Goal: Transaction & Acquisition: Obtain resource

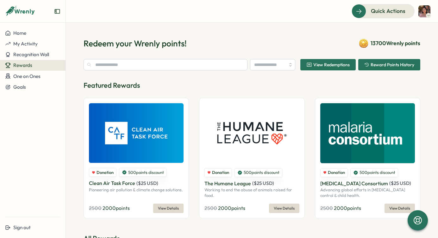
type input "**********"
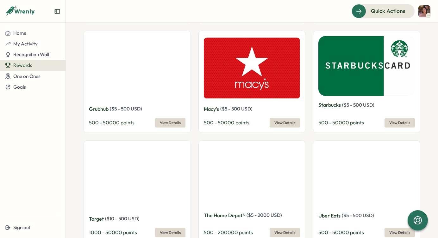
scroll to position [336, 0]
